Goal: Task Accomplishment & Management: Complete application form

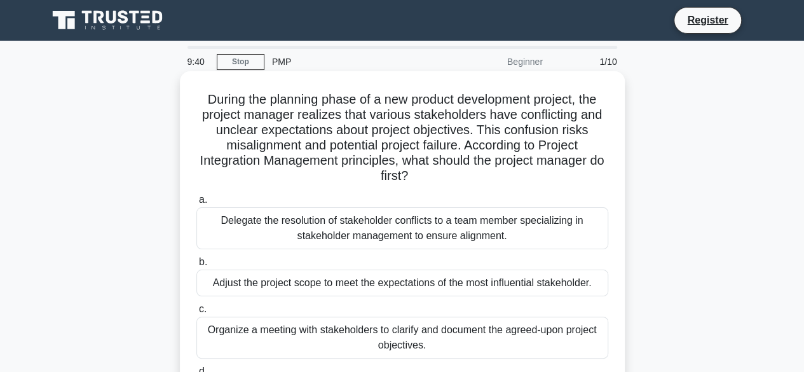
scroll to position [127, 0]
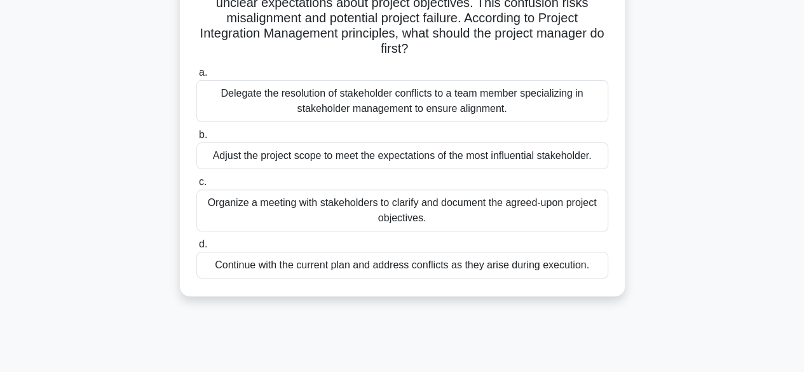
click at [442, 210] on div "Organize a meeting with stakeholders to clarify and document the agreed-upon pr…" at bounding box center [402, 210] width 412 height 42
click at [196, 186] on input "c. Organize a meeting with stakeholders to clarify and document the agreed-upon…" at bounding box center [196, 182] width 0 height 8
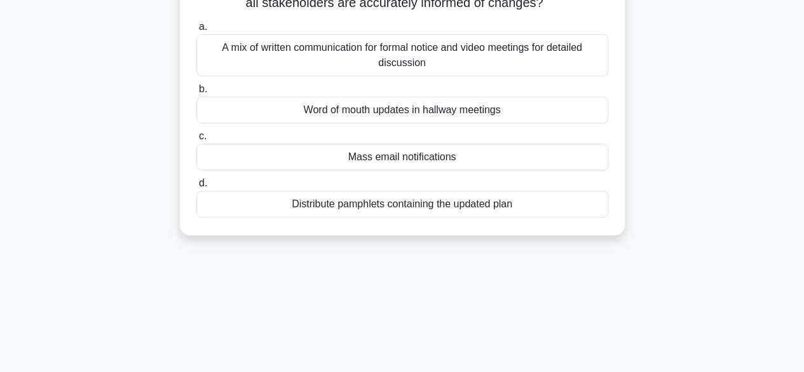
click at [347, 76] on div "A mix of written communication for formal notice and video meetings for detaile…" at bounding box center [402, 55] width 412 height 42
click at [196, 31] on input "a. A mix of written communication for formal notice and video meetings for deta…" at bounding box center [196, 27] width 0 height 8
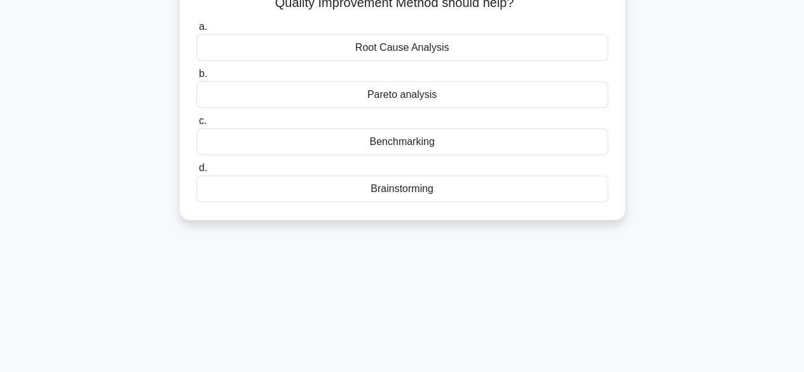
scroll to position [0, 0]
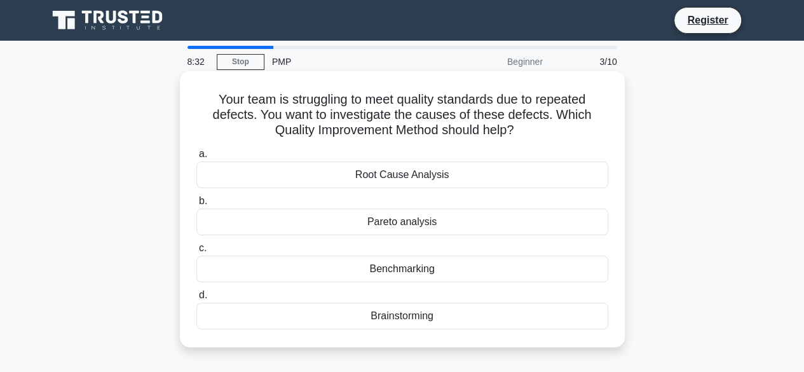
click at [428, 181] on div "Root Cause Analysis" at bounding box center [402, 174] width 412 height 27
click at [196, 158] on input "a. Root Cause Analysis" at bounding box center [196, 154] width 0 height 8
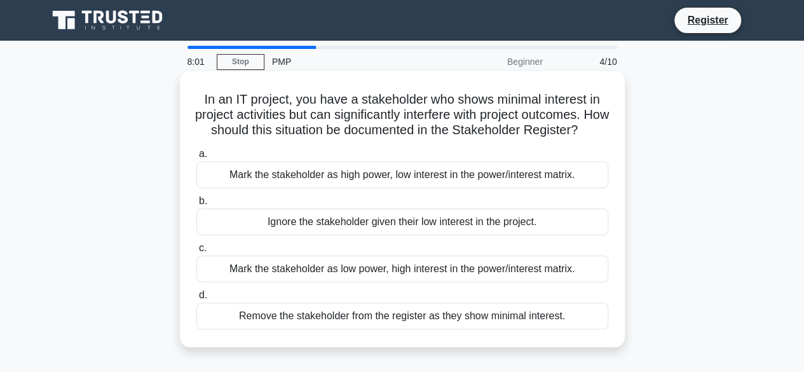
click at [358, 188] on div "Mark the stakeholder as high power, low interest in the power/interest matrix." at bounding box center [402, 174] width 412 height 27
click at [196, 158] on input "a. Mark the stakeholder as high power, low interest in the power/interest matri…" at bounding box center [196, 154] width 0 height 8
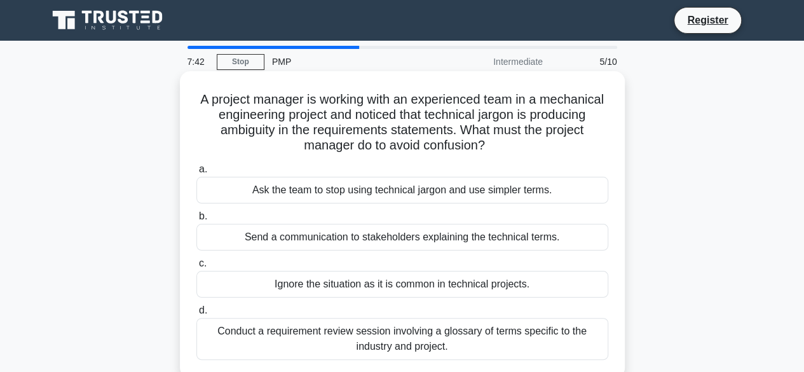
scroll to position [64, 0]
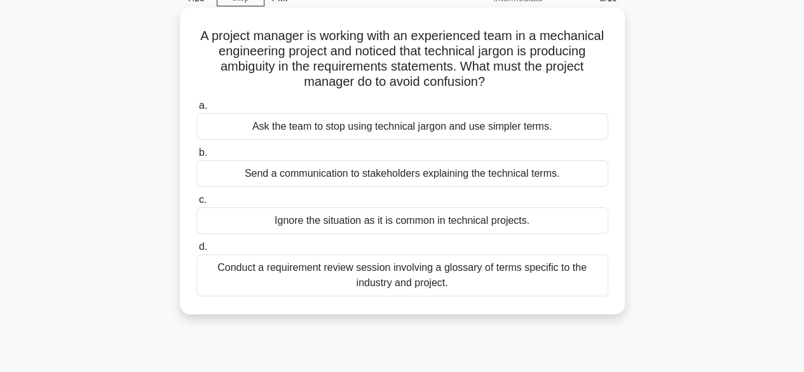
click at [436, 280] on div "Conduct a requirement review session involving a glossary of terms specific to …" at bounding box center [402, 275] width 412 height 42
click at [196, 251] on input "d. Conduct a requirement review session involving a glossary of terms specific …" at bounding box center [196, 247] width 0 height 8
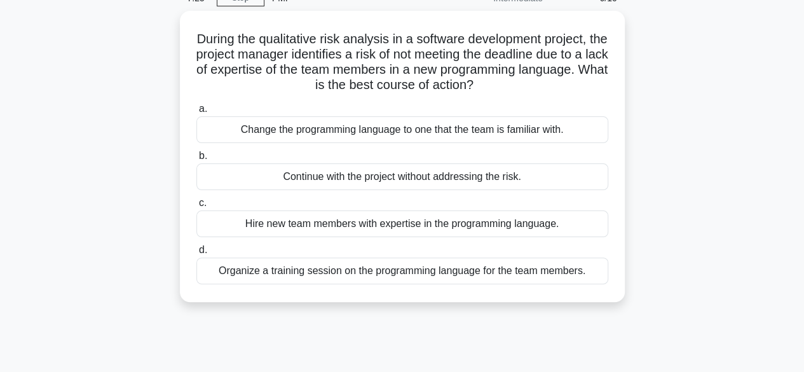
scroll to position [0, 0]
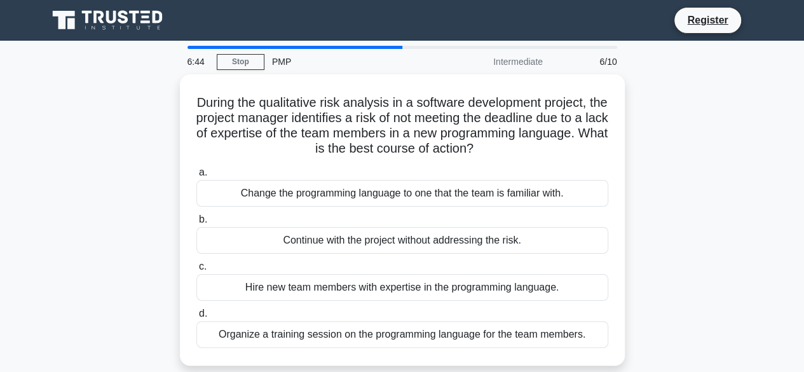
drag, startPoint x: 471, startPoint y: 334, endPoint x: 638, endPoint y: 276, distance: 177.6
click at [638, 278] on div "During the qualitative risk analysis in a software development project, the pro…" at bounding box center [402, 227] width 724 height 306
click at [680, 264] on div "During the qualitative risk analysis in a software development project, the pro…" at bounding box center [402, 227] width 724 height 306
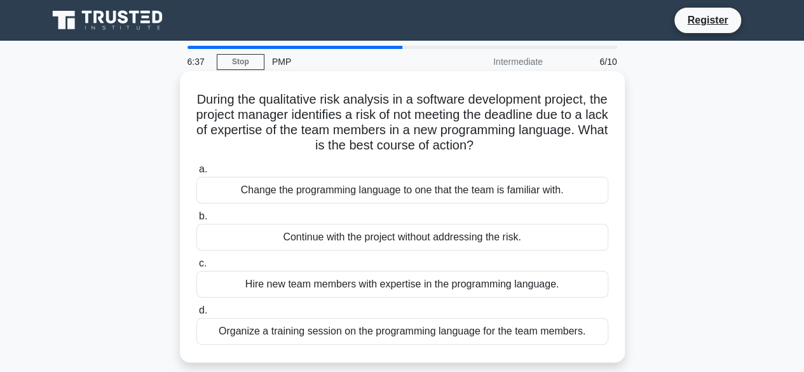
click at [313, 331] on div "Organize a training session on the programming language for the team members." at bounding box center [402, 331] width 412 height 27
click at [196, 314] on input "d. Organize a training session on the programming language for the team members." at bounding box center [196, 310] width 0 height 8
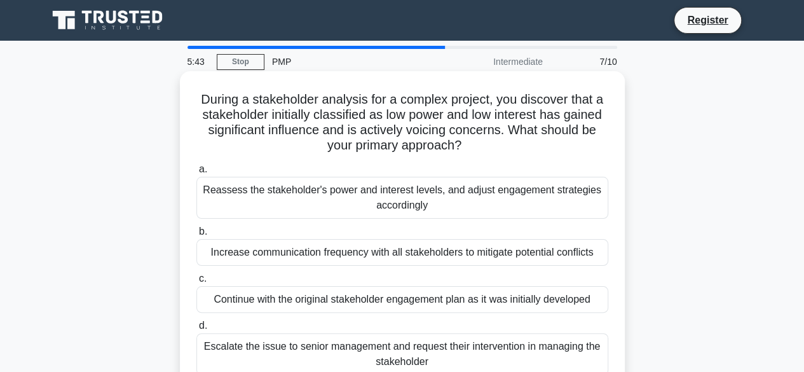
click at [518, 190] on div "Reassess the stakeholder's power and interest levels, and adjust engagement str…" at bounding box center [402, 198] width 412 height 42
click at [196, 173] on input "a. Reassess the stakeholder's power and interest levels, and adjust engagement …" at bounding box center [196, 169] width 0 height 8
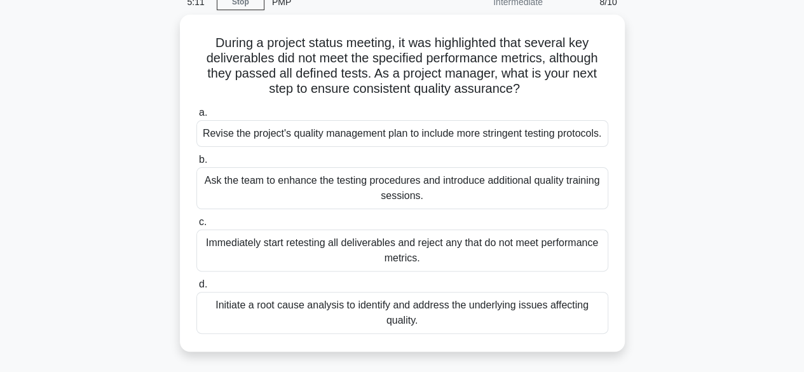
scroll to position [61, 0]
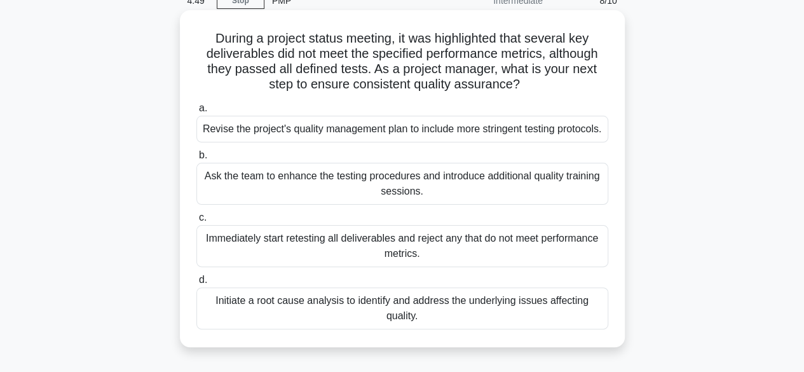
click at [501, 323] on div "Initiate a root cause analysis to identify and address the underlying issues af…" at bounding box center [402, 308] width 412 height 42
click at [196, 284] on input "d. Initiate a root cause analysis to identify and address the underlying issues…" at bounding box center [196, 280] width 0 height 8
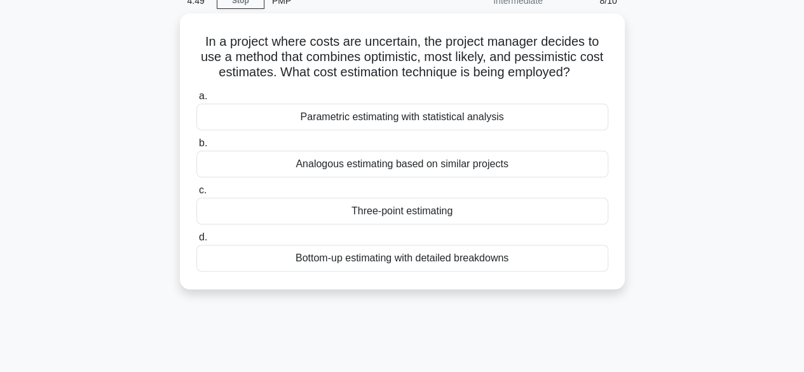
scroll to position [0, 0]
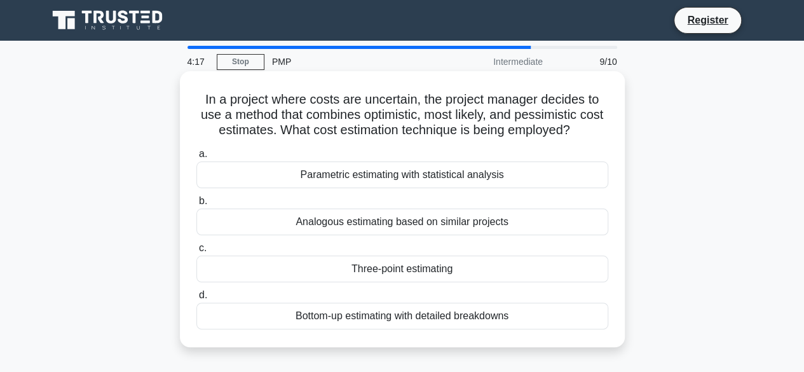
click at [564, 274] on div "Three-point estimating" at bounding box center [402, 268] width 412 height 27
click at [196, 252] on input "c. Three-point estimating" at bounding box center [196, 248] width 0 height 8
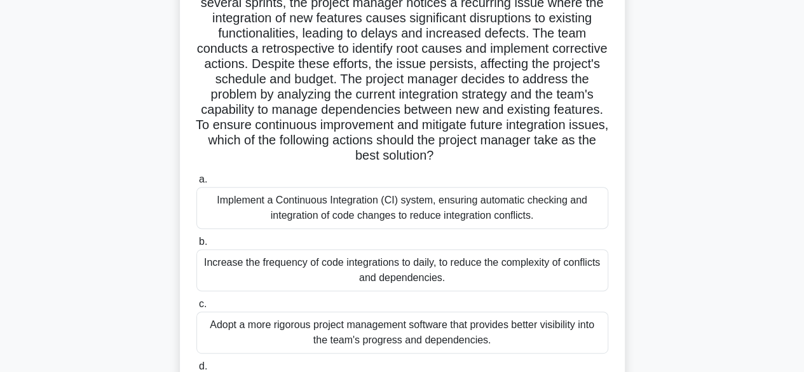
scroll to position [254, 0]
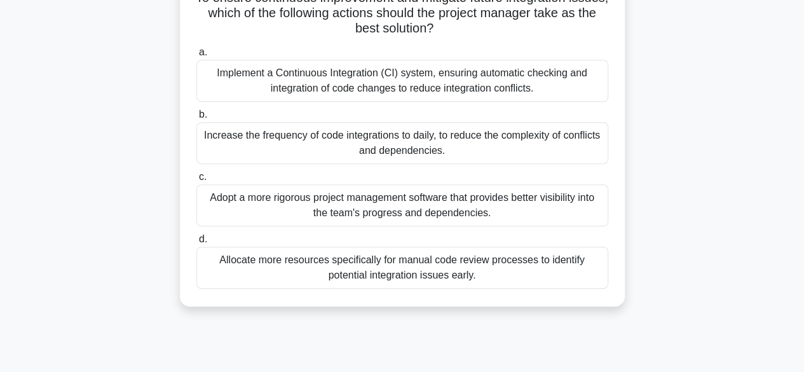
click at [384, 87] on div "Implement a Continuous Integration (CI) system, ensuring automatic checking and…" at bounding box center [402, 81] width 412 height 42
click at [196, 57] on input "a. Implement a Continuous Integration (CI) system, ensuring automatic checking …" at bounding box center [196, 52] width 0 height 8
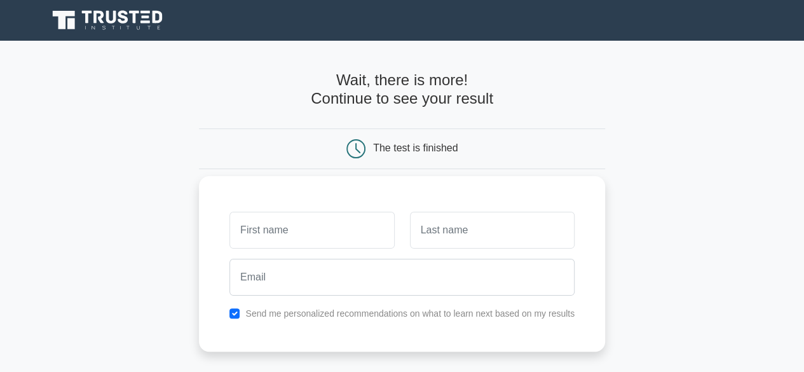
click at [264, 314] on label "Send me personalized recommendations on what to learn next based on my results" at bounding box center [409, 313] width 329 height 10
click at [234, 313] on input "checkbox" at bounding box center [234, 313] width 10 height 10
checkbox input "false"
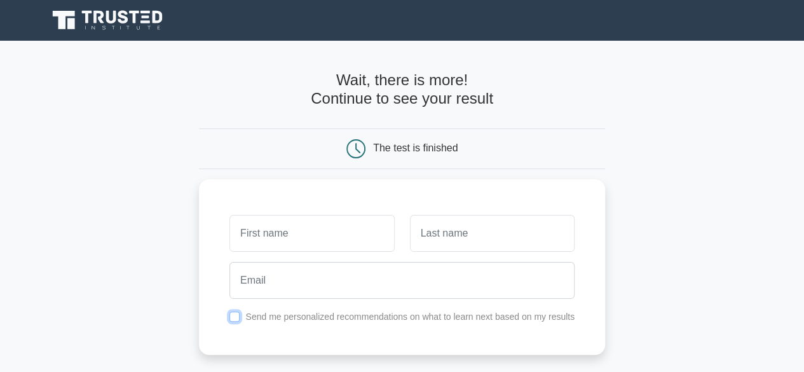
scroll to position [64, 0]
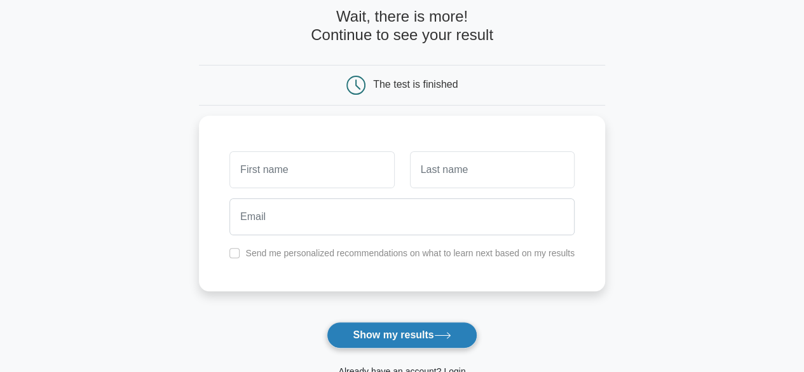
click at [372, 332] on button "Show my results" at bounding box center [401, 334] width 150 height 27
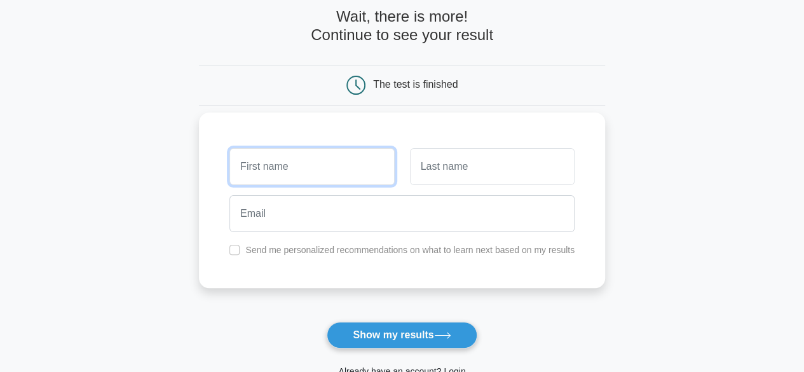
click at [277, 150] on input "text" at bounding box center [311, 166] width 165 height 37
type input "Yaman"
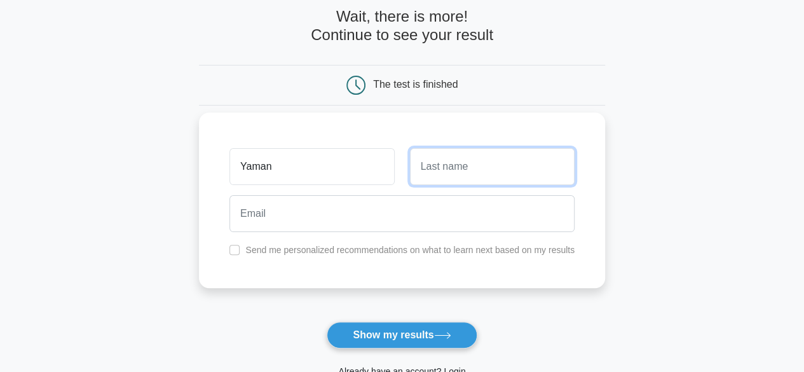
click at [421, 166] on input "text" at bounding box center [492, 166] width 165 height 37
type input "Sarraj"
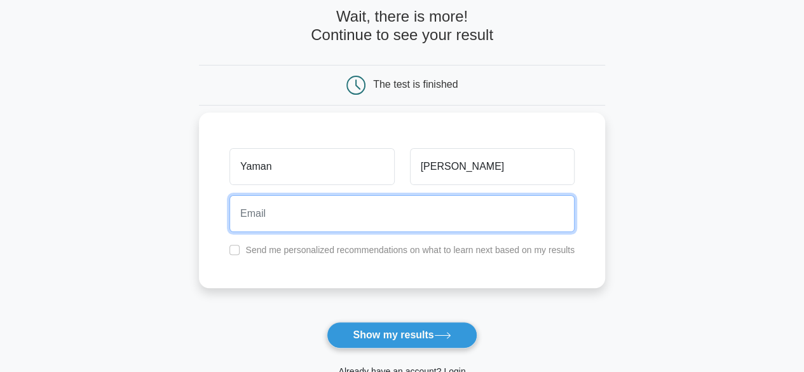
click at [429, 225] on input "email" at bounding box center [401, 213] width 345 height 37
type input "yaman93sarraj@gmail.com"
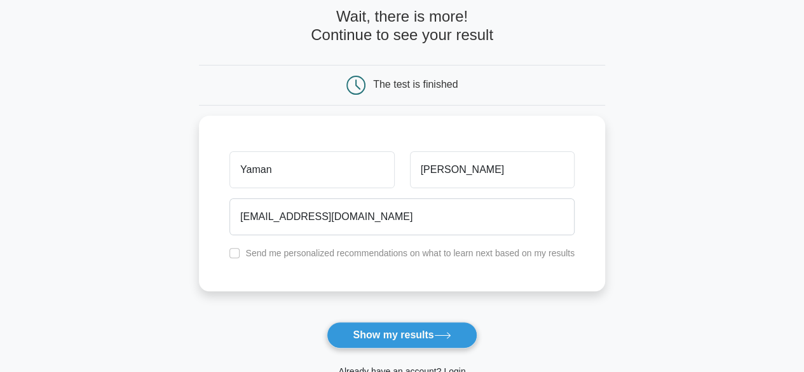
click at [398, 318] on form "Wait, there is more! Continue to see your result The test is finished Yaman Sar…" at bounding box center [402, 206] width 406 height 396
click at [399, 326] on button "Show my results" at bounding box center [401, 334] width 150 height 27
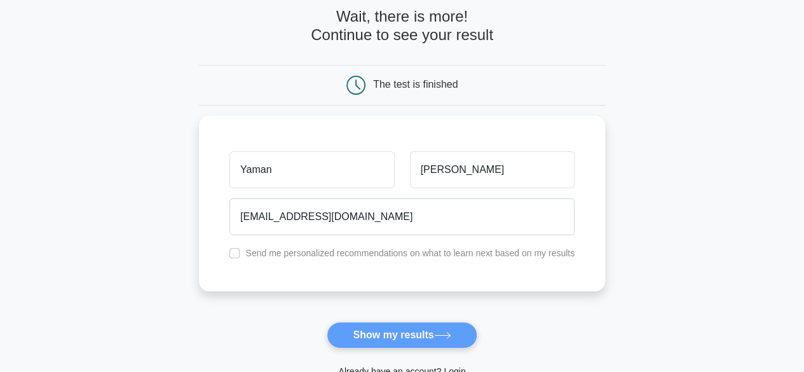
scroll to position [127, 0]
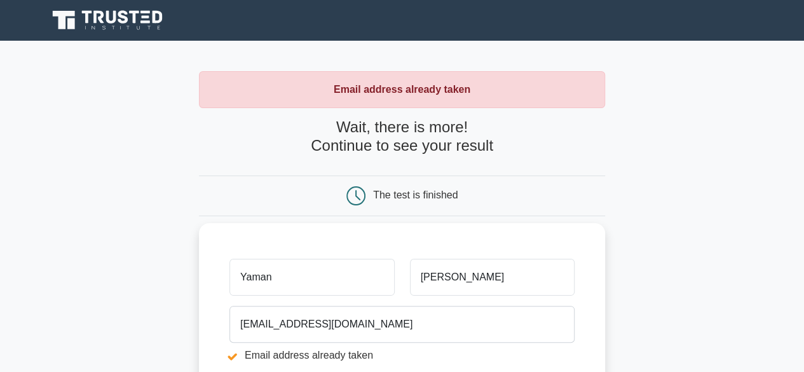
scroll to position [191, 0]
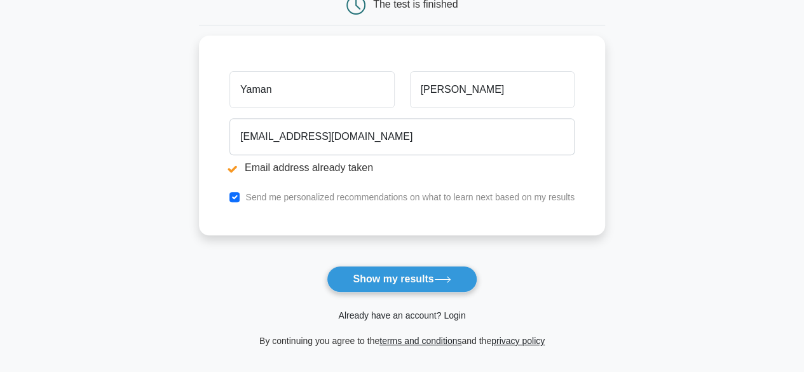
click at [448, 312] on link "Already have an account? Login" at bounding box center [401, 315] width 127 height 10
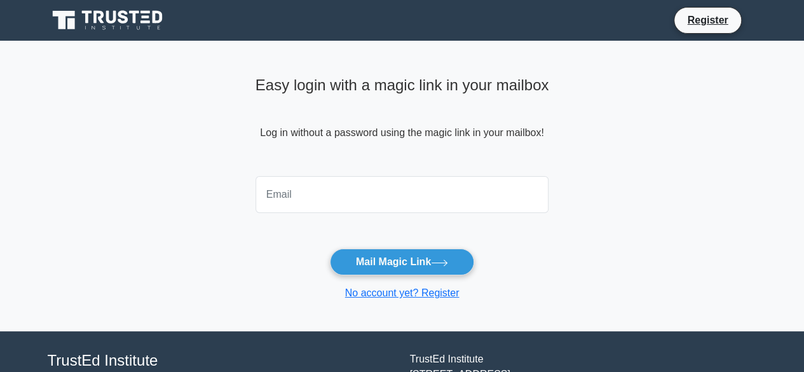
click at [436, 205] on input "email" at bounding box center [401, 194] width 293 height 37
type input "[EMAIL_ADDRESS][DOMAIN_NAME]"
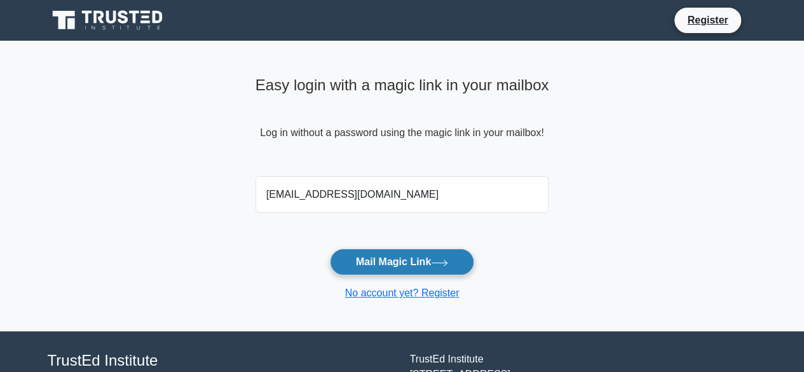
click at [432, 257] on button "Mail Magic Link" at bounding box center [402, 261] width 144 height 27
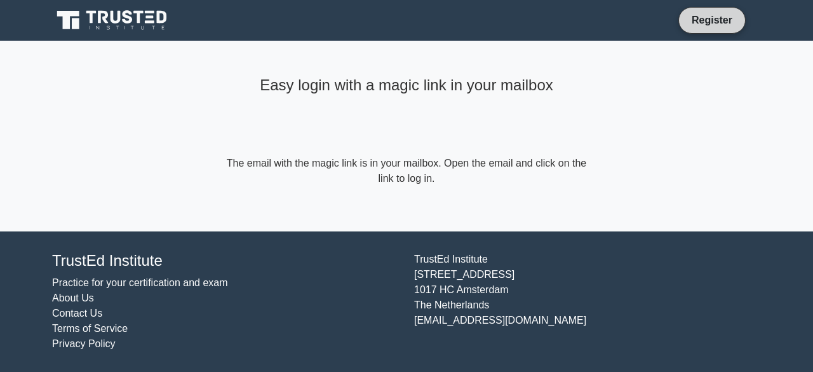
click at [703, 26] on link "Register" at bounding box center [712, 20] width 56 height 16
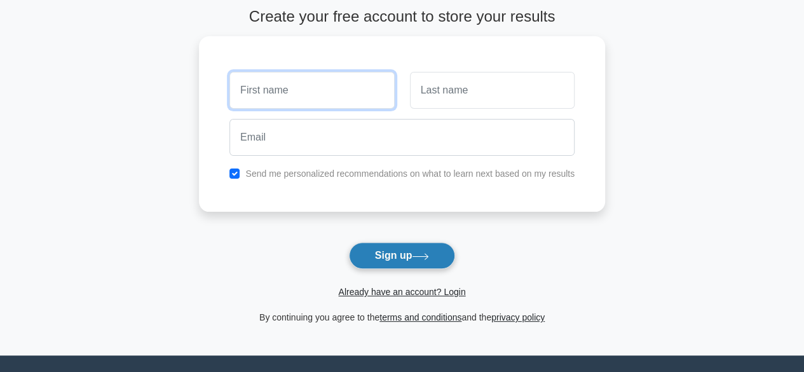
scroll to position [127, 0]
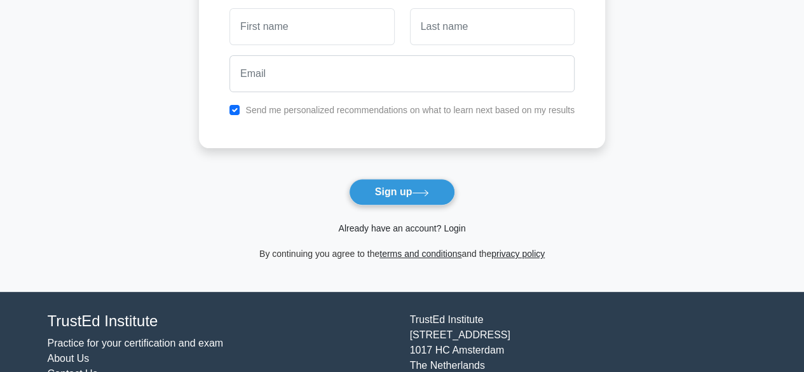
click at [417, 223] on link "Already have an account? Login" at bounding box center [401, 228] width 127 height 10
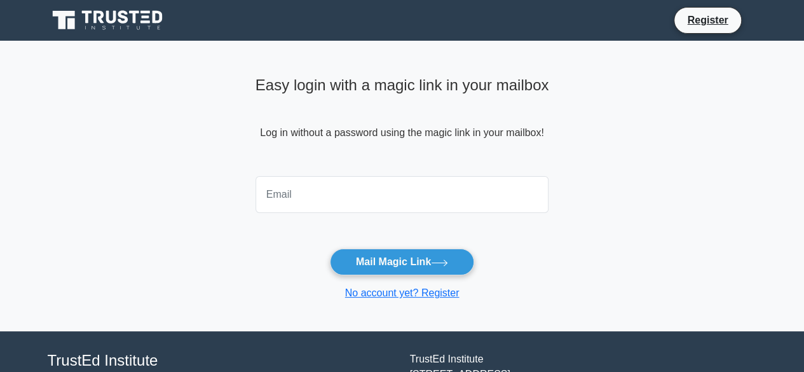
click at [367, 204] on input "email" at bounding box center [401, 194] width 293 height 37
type input "[EMAIL_ADDRESS][DOMAIN_NAME]"
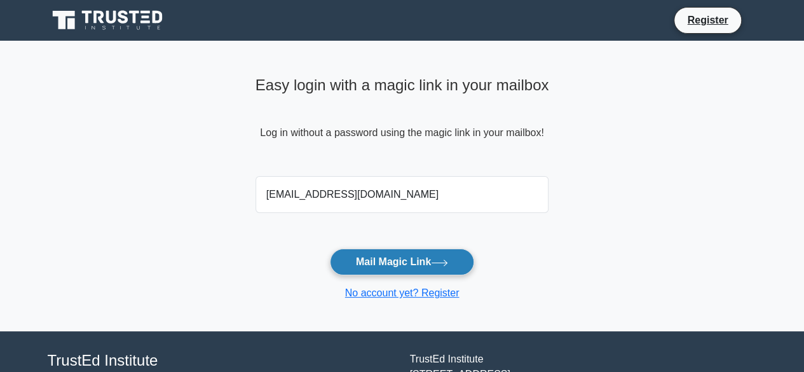
click at [381, 257] on button "Mail Magic Link" at bounding box center [402, 261] width 144 height 27
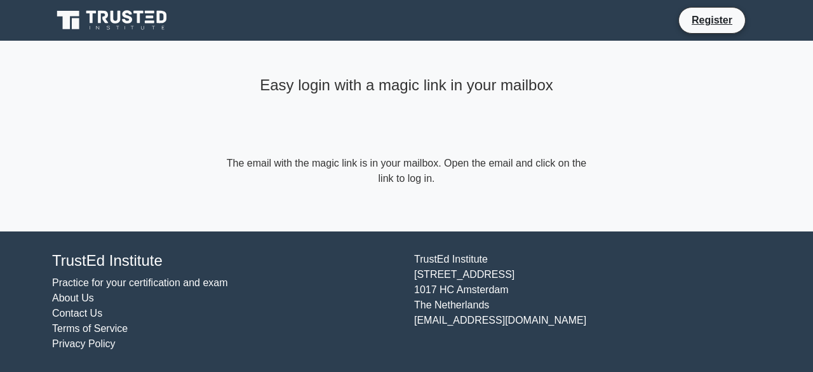
click at [165, 17] on icon at bounding box center [113, 20] width 122 height 24
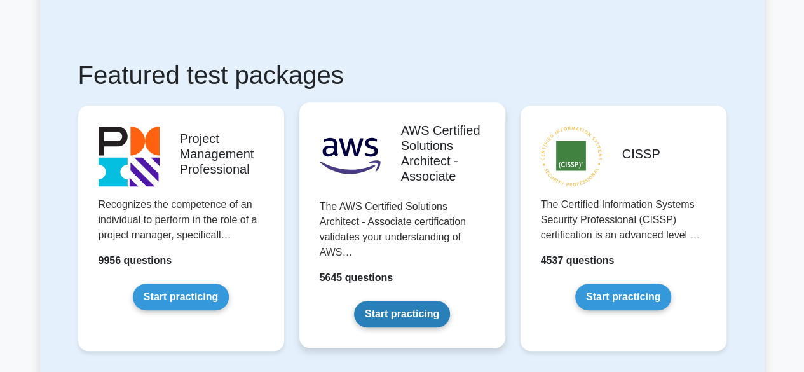
scroll to position [254, 0]
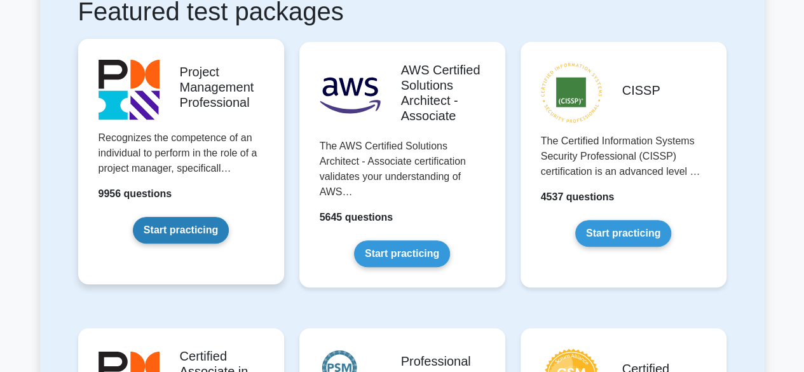
click at [213, 231] on link "Start practicing" at bounding box center [181, 230] width 96 height 27
